Goal: Information Seeking & Learning: Learn about a topic

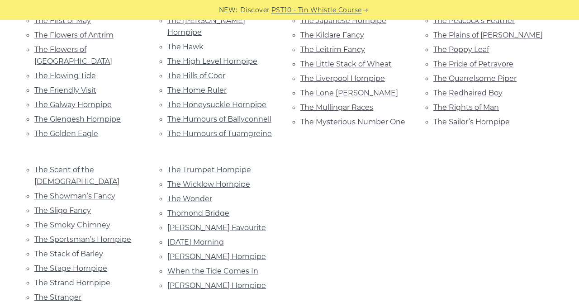
scroll to position [654, 0]
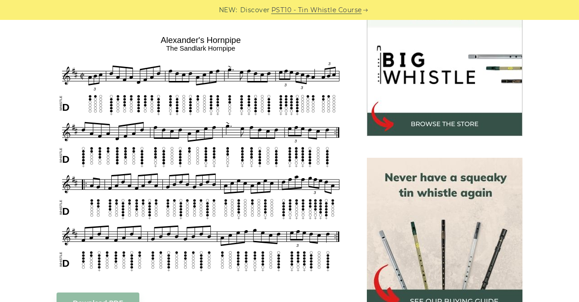
scroll to position [287, 0]
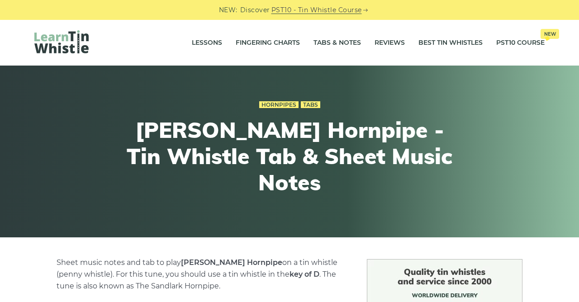
click at [341, 49] on link "Tabs & Notes" at bounding box center [336, 43] width 47 height 23
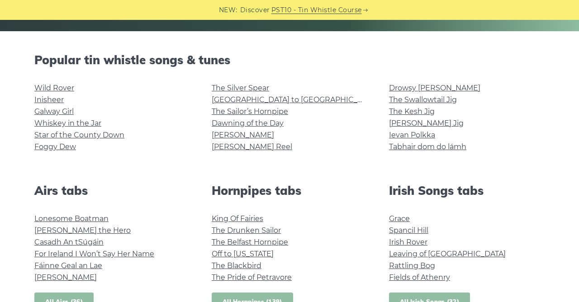
scroll to position [206, 0]
click at [265, 85] on link "The Silver Spear" at bounding box center [240, 88] width 57 height 9
click at [232, 115] on link "The Sailor’s Hornpipe" at bounding box center [250, 111] width 76 height 9
click at [411, 112] on link "The Kesh Jig" at bounding box center [412, 111] width 46 height 9
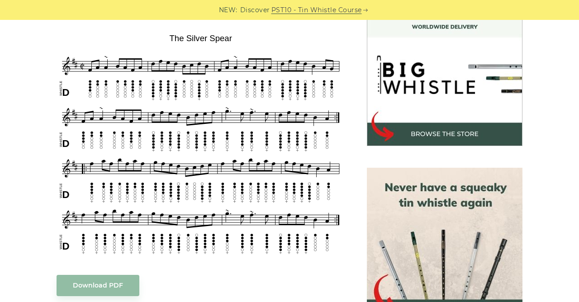
scroll to position [270, 0]
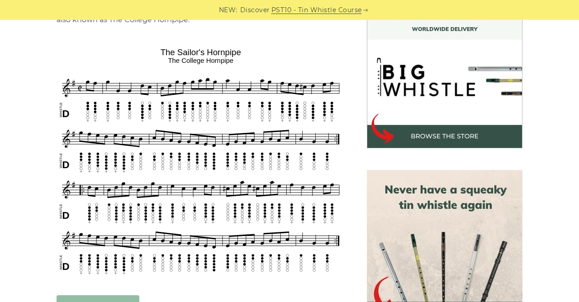
scroll to position [267, 0]
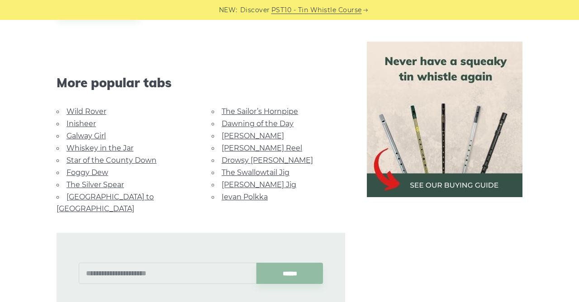
scroll to position [469, 0]
click at [245, 125] on link "Dawning of the Day" at bounding box center [258, 124] width 72 height 9
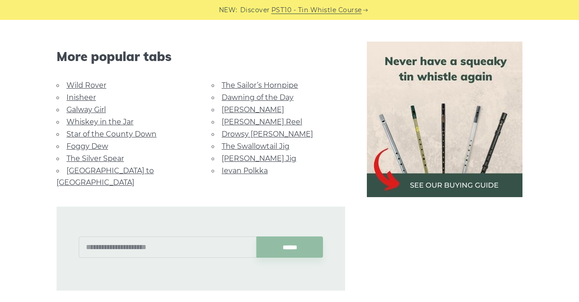
scroll to position [503, 0]
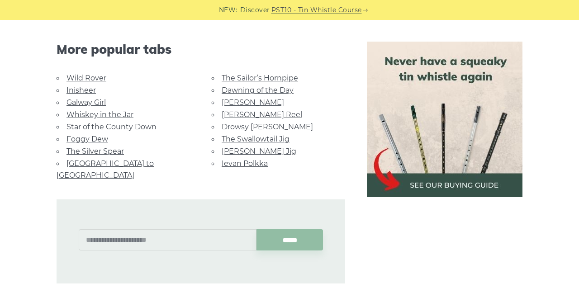
click at [241, 117] on link "[PERSON_NAME] Reel" at bounding box center [262, 114] width 80 height 9
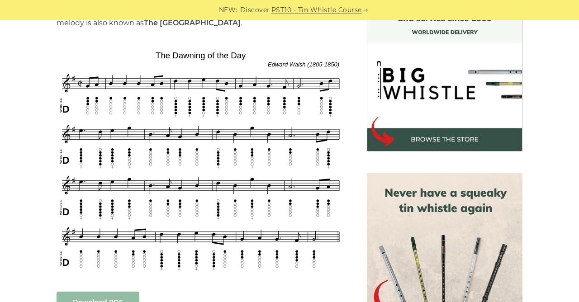
scroll to position [264, 0]
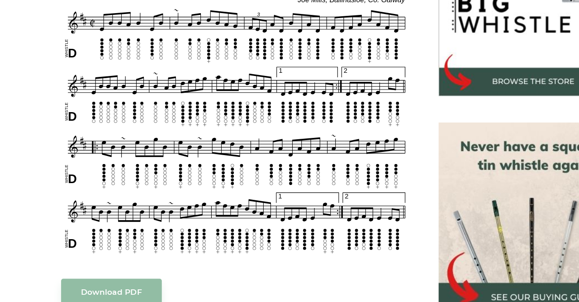
scroll to position [283, 0]
